Goal: Task Accomplishment & Management: Manage account settings

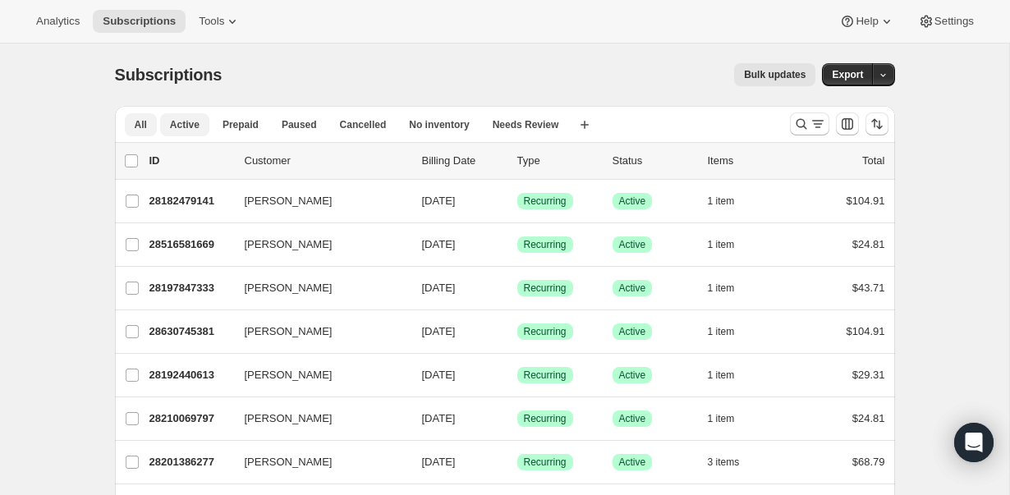
click at [143, 121] on span "All" at bounding box center [141, 124] width 12 height 13
click at [813, 121] on icon "Search and filter results" at bounding box center [817, 124] width 16 height 16
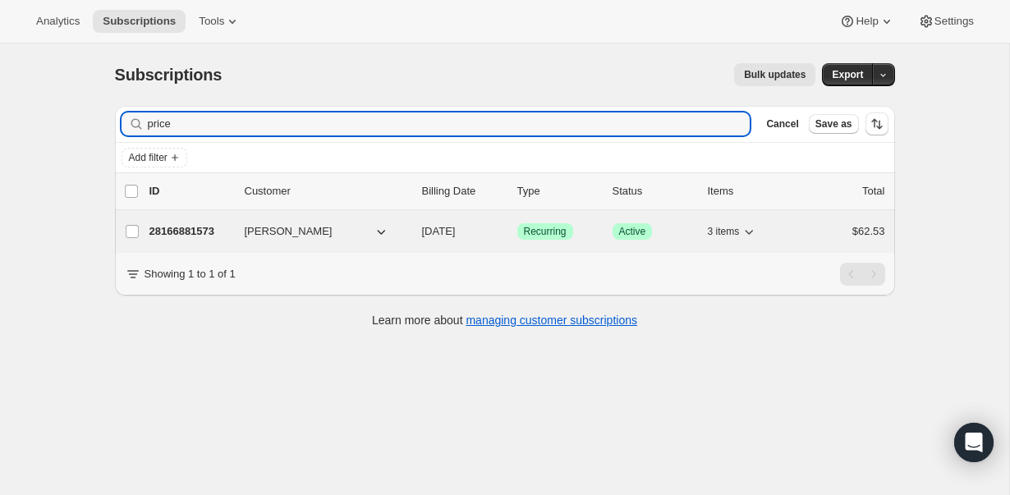
type input "price"
click at [182, 231] on p "28166881573" at bounding box center [190, 231] width 82 height 16
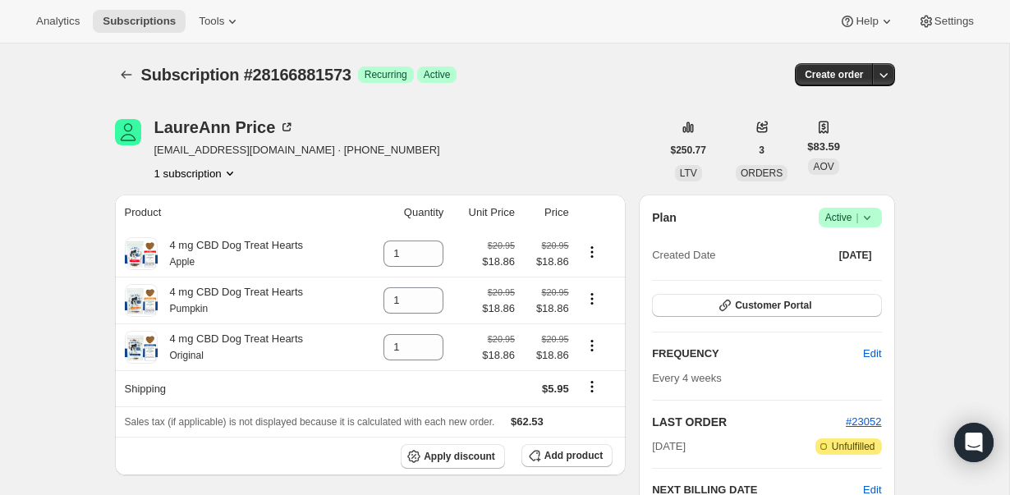
scroll to position [31, 0]
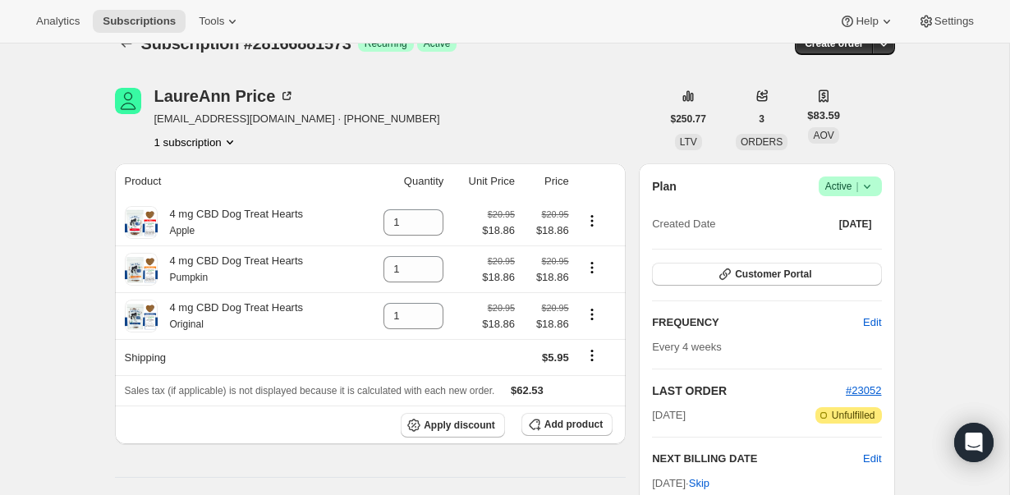
click at [869, 186] on icon at bounding box center [867, 186] width 16 height 16
click at [868, 251] on span "Cancel subscription" at bounding box center [845, 247] width 93 height 12
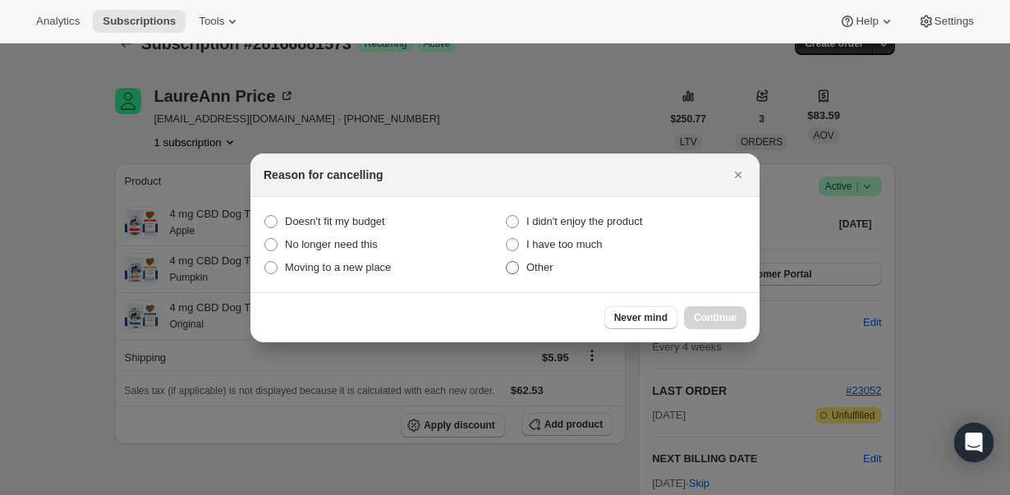
click at [514, 264] on span ":rc5:" at bounding box center [512, 267] width 13 height 13
click at [506, 262] on input "Other" at bounding box center [506, 261] width 1 height 1
radio input "true"
click at [696, 309] on button "Continue" at bounding box center [715, 317] width 62 height 23
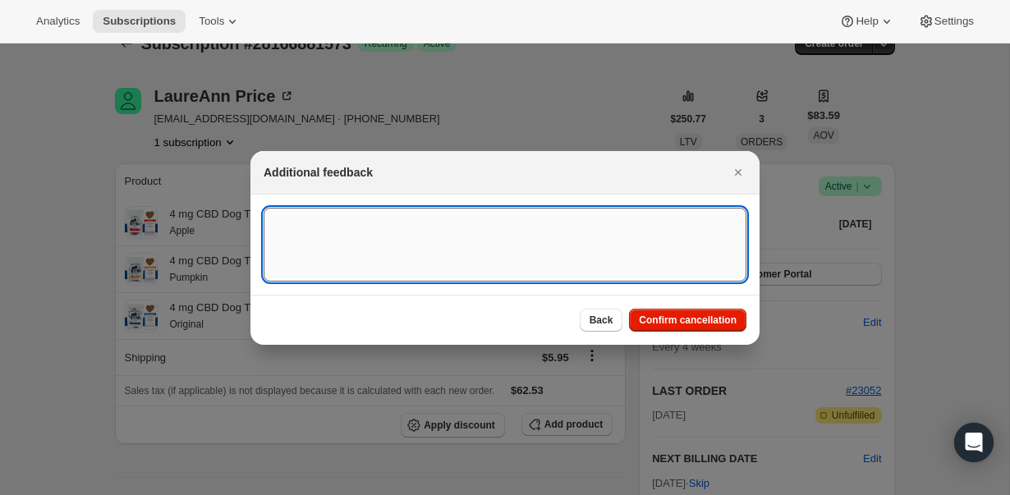
click at [607, 248] on textarea ":rc5:" at bounding box center [504, 245] width 483 height 74
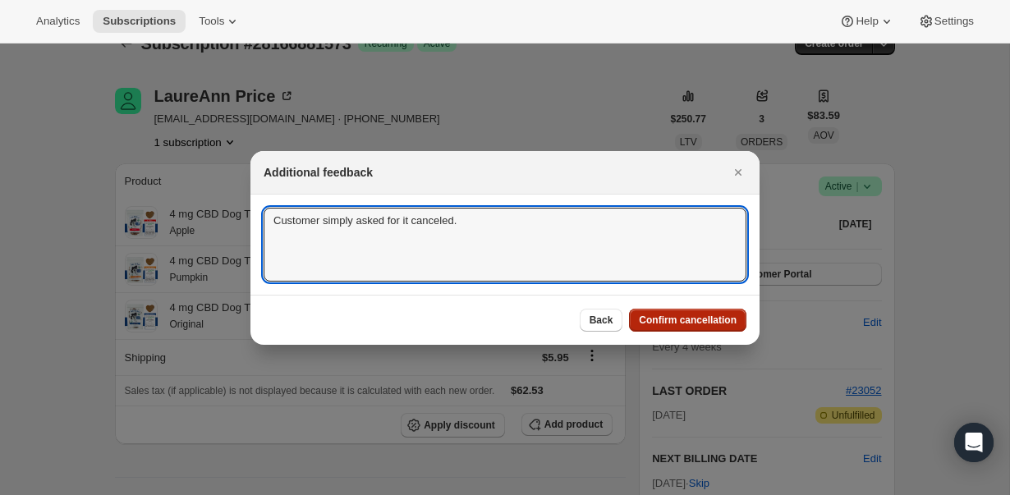
type textarea "Customer simply asked for it canceled."
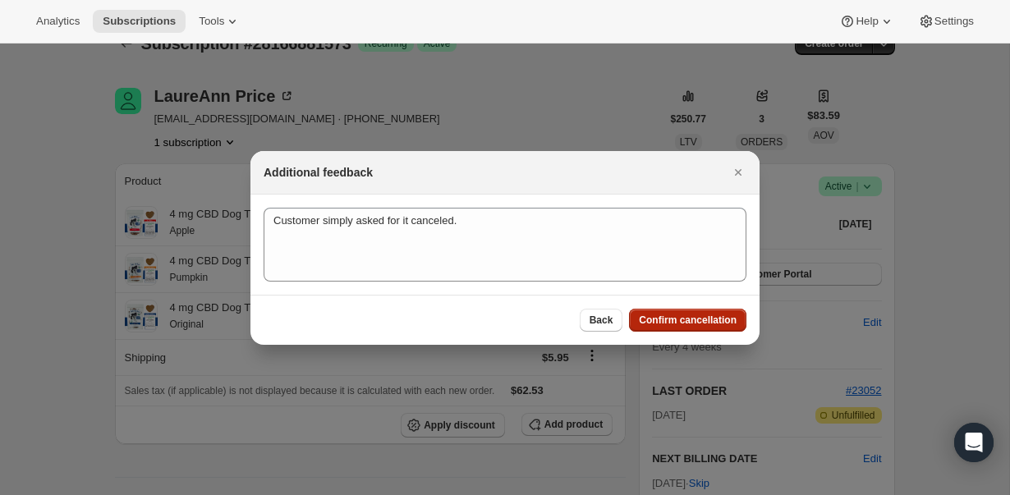
click at [715, 325] on span "Confirm cancellation" at bounding box center [688, 320] width 98 height 13
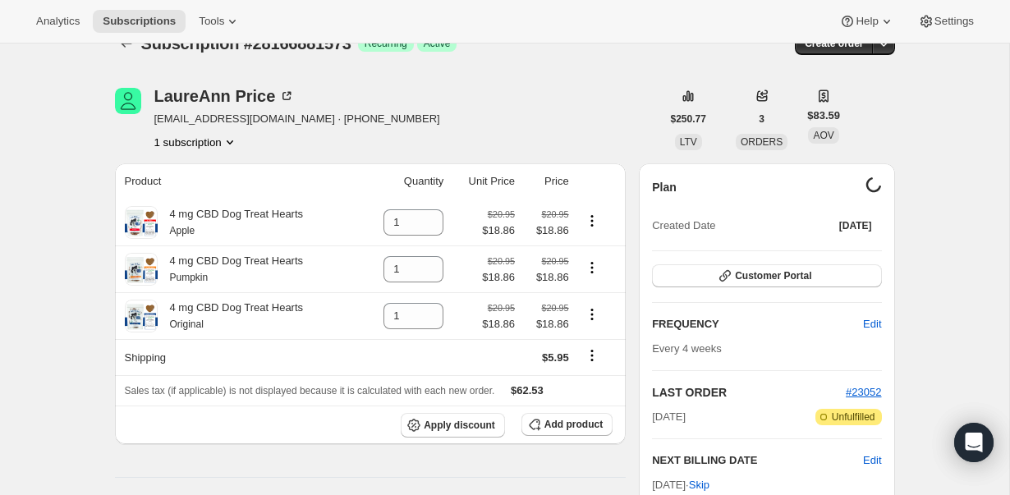
scroll to position [0, 0]
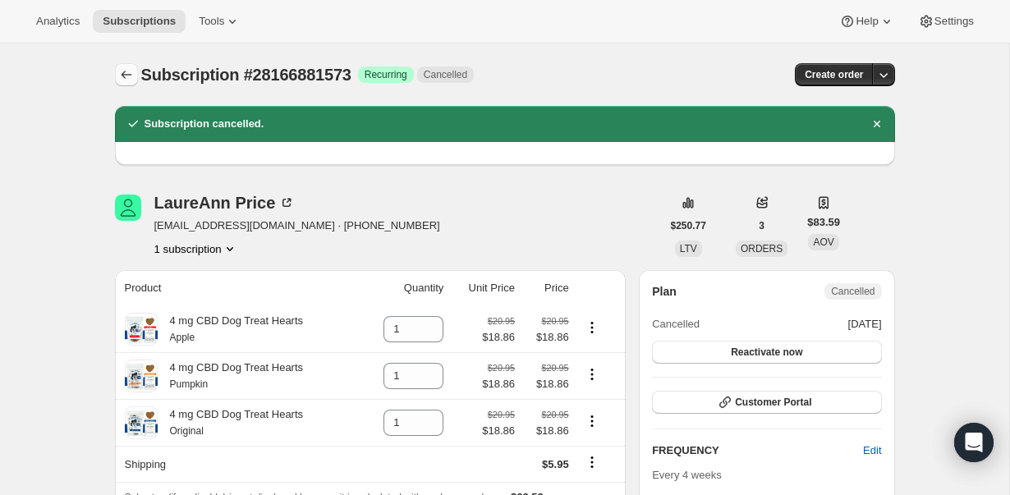
click at [129, 74] on icon "Subscriptions" at bounding box center [126, 74] width 16 height 16
